Goal: Entertainment & Leisure: Consume media (video, audio)

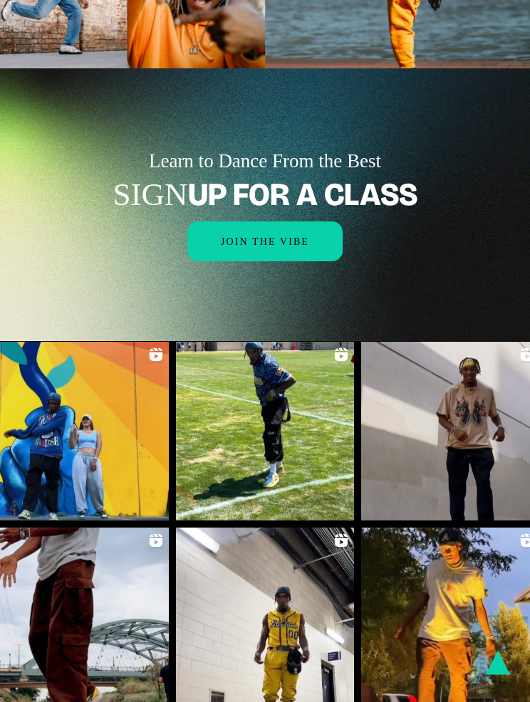
scroll to position [1553, 0]
click at [291, 528] on link at bounding box center [265, 617] width 179 height 179
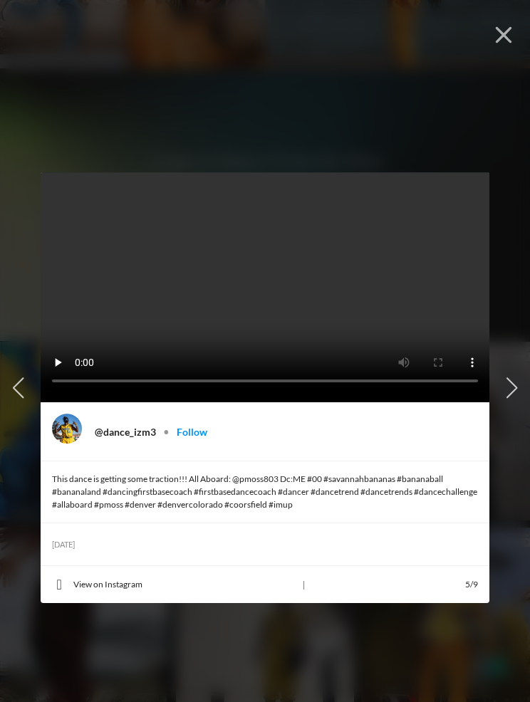
click at [281, 286] on video at bounding box center [265, 284] width 449 height 224
click at [276, 283] on video at bounding box center [265, 284] width 449 height 224
click at [282, 291] on video at bounding box center [265, 284] width 449 height 224
click at [285, 287] on video at bounding box center [265, 284] width 449 height 224
click at [278, 289] on video at bounding box center [265, 284] width 449 height 224
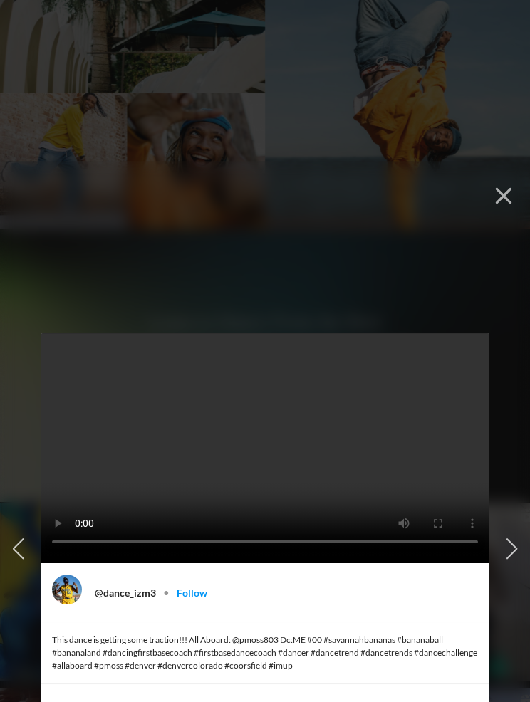
scroll to position [1429, 0]
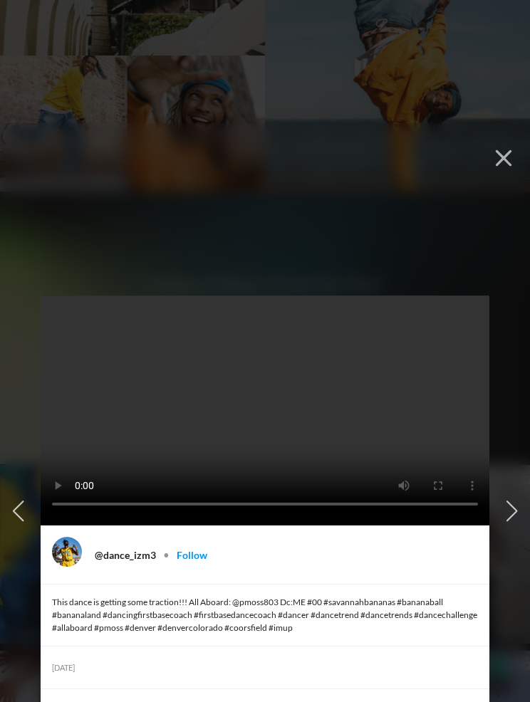
click at [516, 154] on button "button" at bounding box center [503, 156] width 31 height 31
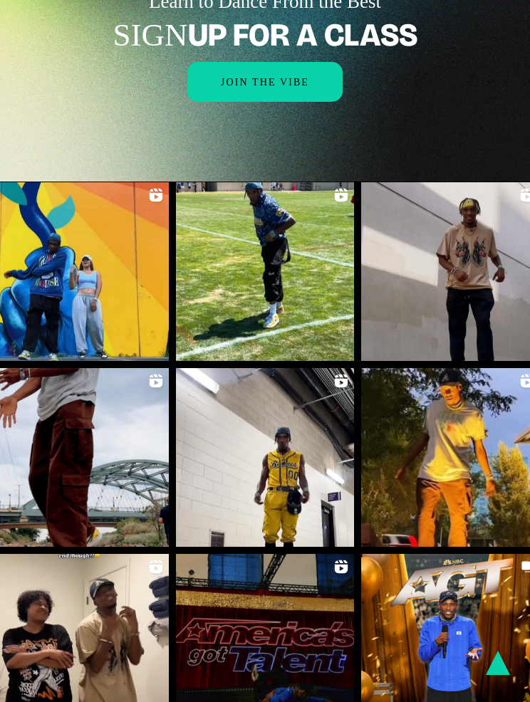
scroll to position [1714, 0]
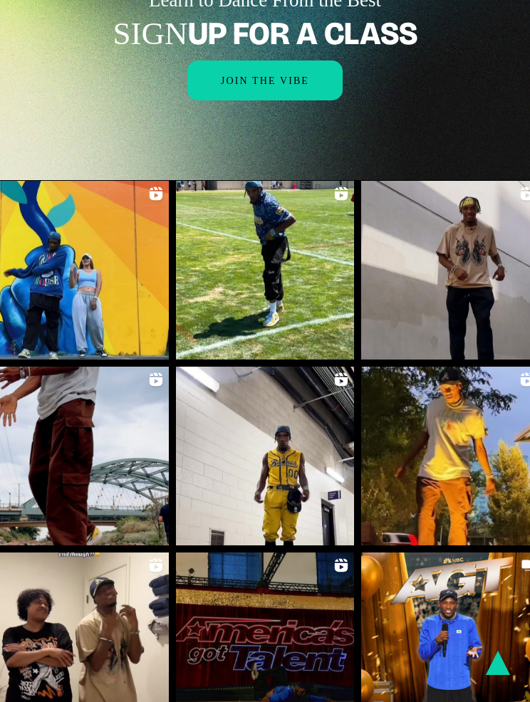
click at [286, 392] on link at bounding box center [265, 456] width 179 height 179
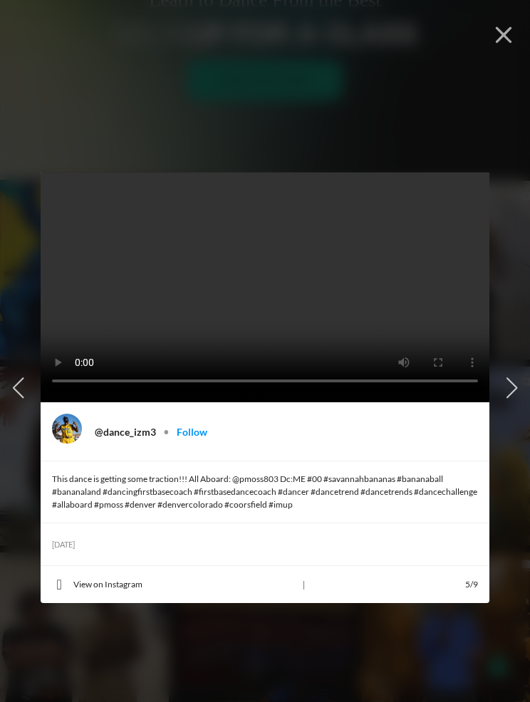
click at [78, 437] on img at bounding box center [67, 429] width 30 height 30
click at [203, 434] on link "Follow" at bounding box center [192, 432] width 31 height 12
